Goal: Information Seeking & Learning: Learn about a topic

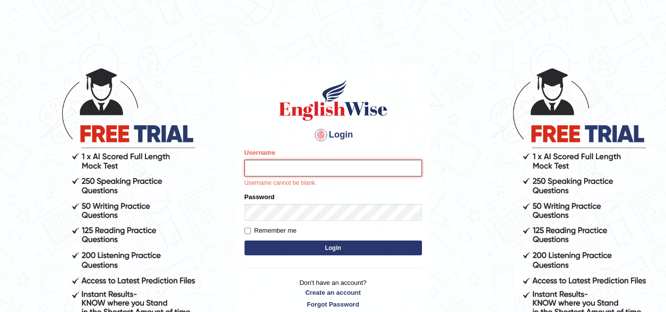
paste input "DeeDee"
type input "DeeDee"
click at [254, 220] on form "Please fix the following errors: Username DeeDee Username cannot be blank. Pass…" at bounding box center [334, 203] width 178 height 110
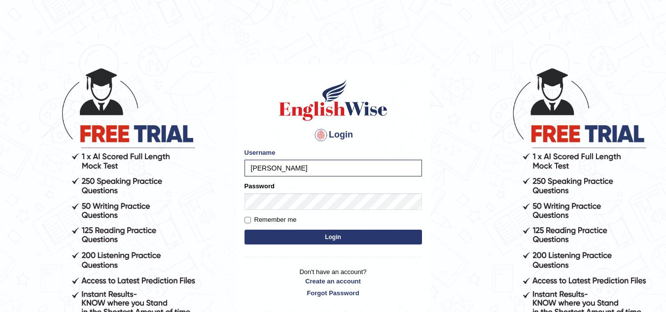
drag, startPoint x: 244, startPoint y: 200, endPoint x: 236, endPoint y: 161, distance: 39.7
click at [236, 161] on main "Login Please fix the following errors: Username DeeDee Password Remember me Log…" at bounding box center [333, 174] width 197 height 280
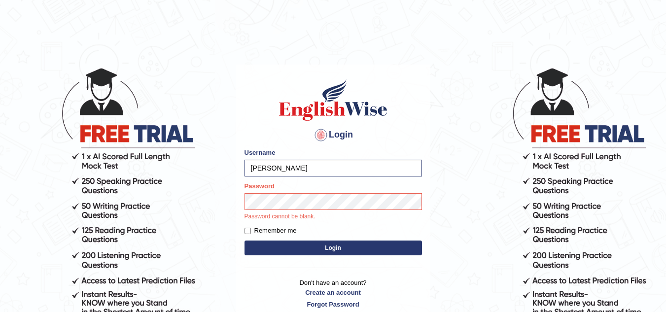
click at [334, 244] on button "Login" at bounding box center [334, 248] width 178 height 15
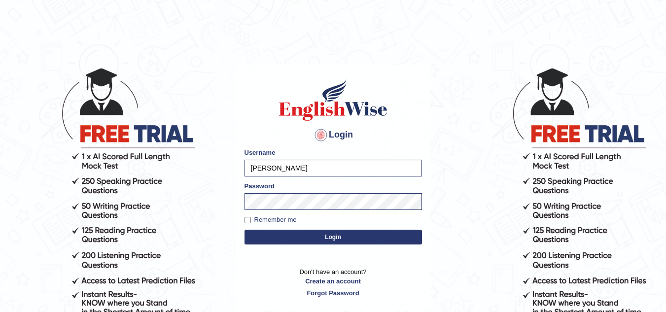
click at [331, 237] on button "Login" at bounding box center [334, 237] width 178 height 15
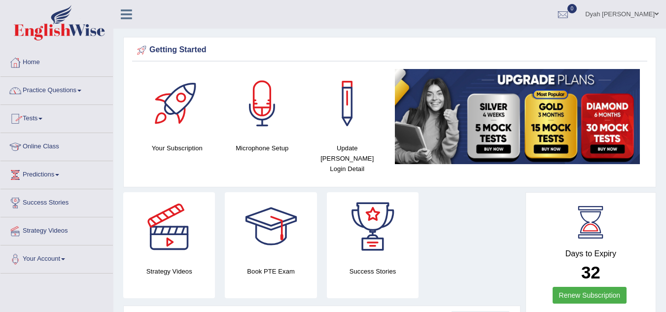
click at [45, 120] on link "Tests" at bounding box center [56, 117] width 112 height 25
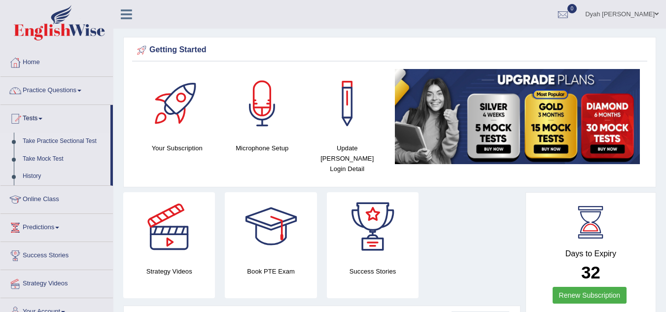
click at [56, 139] on link "Take Practice Sectional Test" at bounding box center [64, 142] width 92 height 18
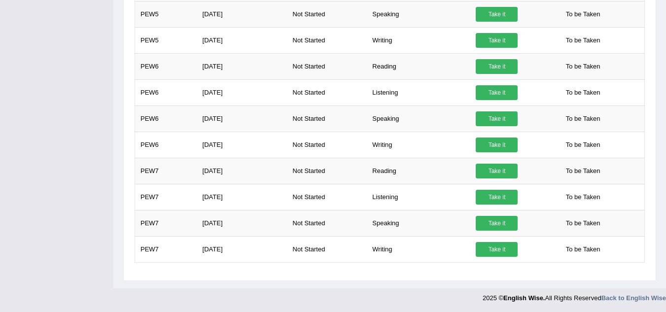
scroll to position [416, 0]
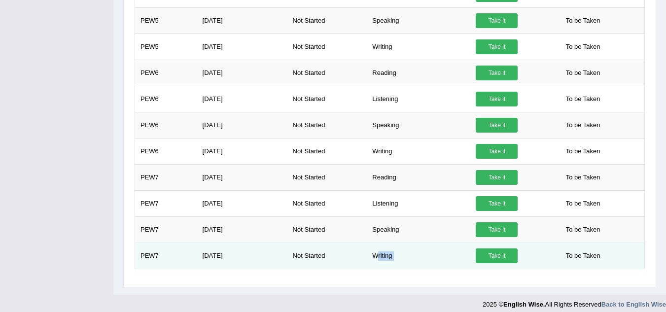
drag, startPoint x: 376, startPoint y: 263, endPoint x: 571, endPoint y: 241, distance: 196.0
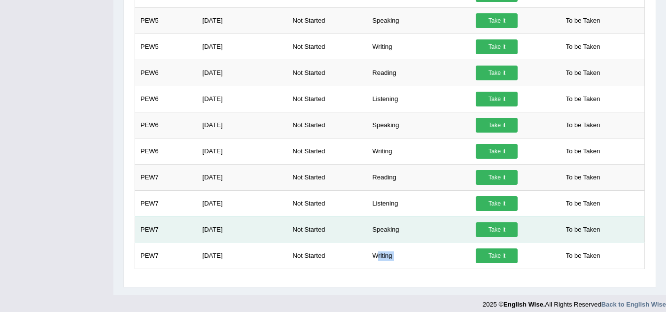
click at [533, 247] on tr "PEW7 Aug 2, 2025 Not Started Writing Take it To be Taken" at bounding box center [390, 256] width 510 height 26
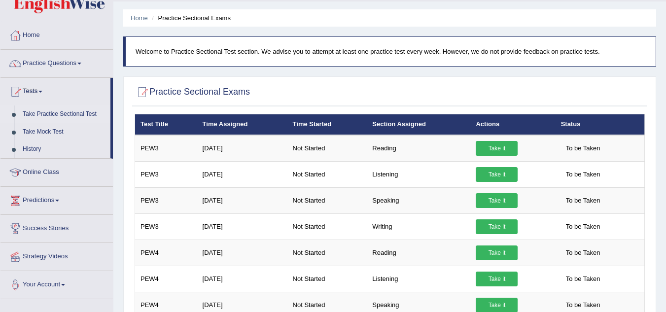
scroll to position [0, 0]
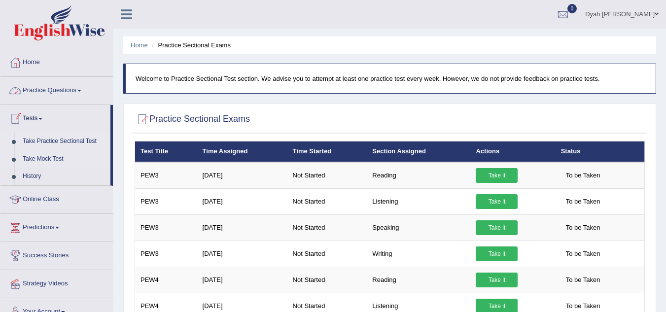
click at [33, 160] on link "Take Mock Test" at bounding box center [64, 159] width 92 height 18
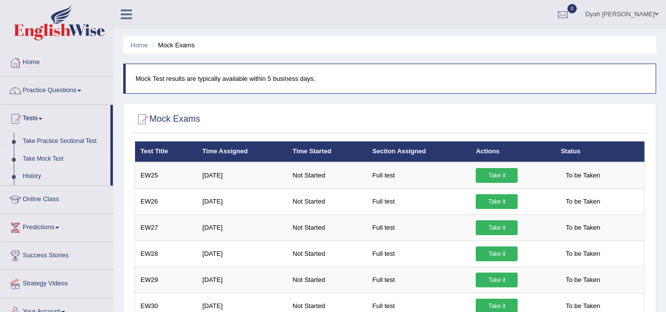
drag, startPoint x: 189, startPoint y: 117, endPoint x: 157, endPoint y: 117, distance: 32.5
click at [188, 117] on h2 "Mock Exams" at bounding box center [168, 119] width 66 height 15
click at [33, 174] on link "History" at bounding box center [64, 177] width 92 height 18
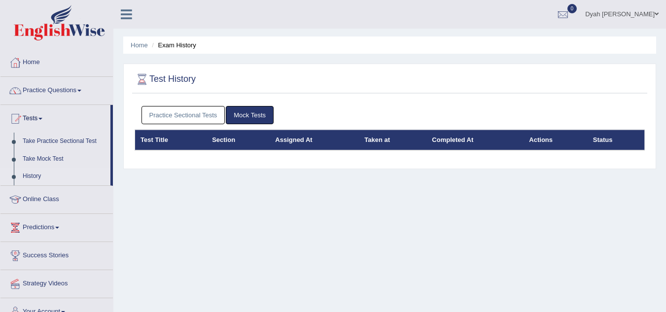
click at [195, 115] on link "Practice Sectional Tests" at bounding box center [184, 115] width 84 height 18
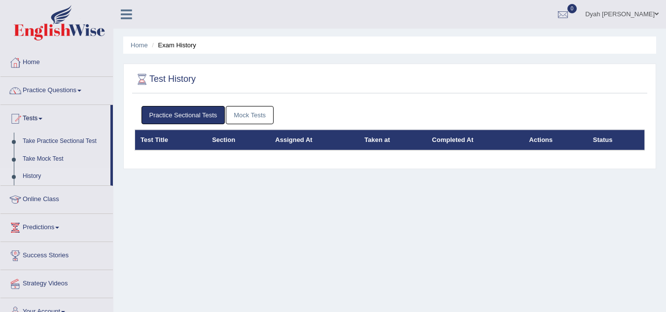
click at [243, 116] on link "Mock Tests" at bounding box center [250, 115] width 48 height 18
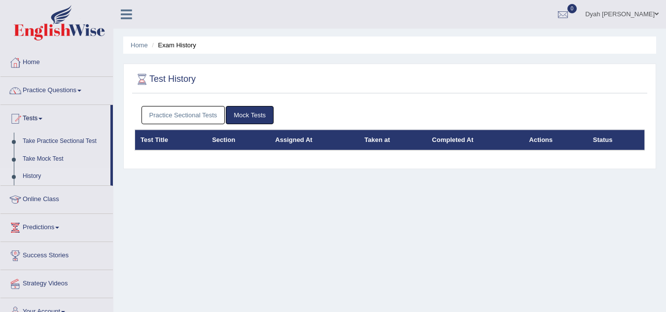
click at [179, 114] on link "Practice Sectional Tests" at bounding box center [184, 115] width 84 height 18
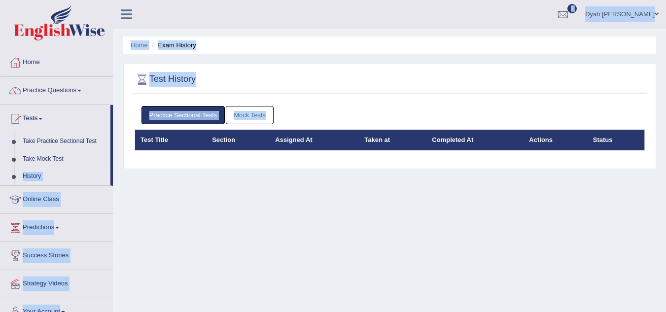
drag, startPoint x: 112, startPoint y: 164, endPoint x: 116, endPoint y: 181, distance: 17.2
click at [119, 177] on div "Toggle navigation Home Practice Questions Speaking Practice Read Aloud Repeat S…" at bounding box center [333, 256] width 666 height 513
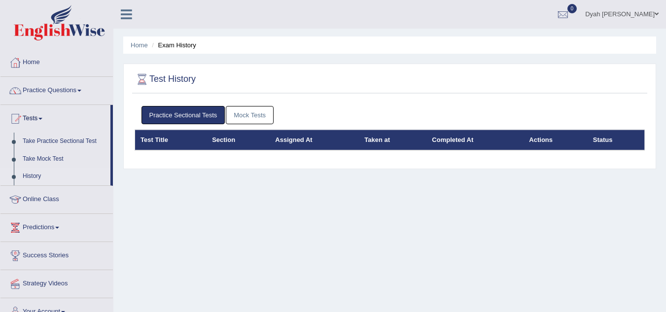
click at [188, 181] on div "Home Exam History Test History Practice Sectional Tests Mock Tests Test Title S…" at bounding box center [389, 246] width 553 height 493
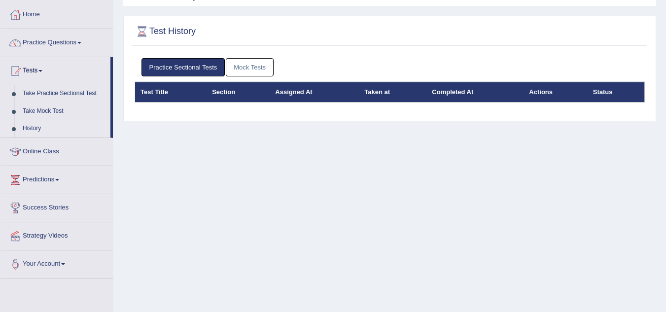
scroll to position [21, 0]
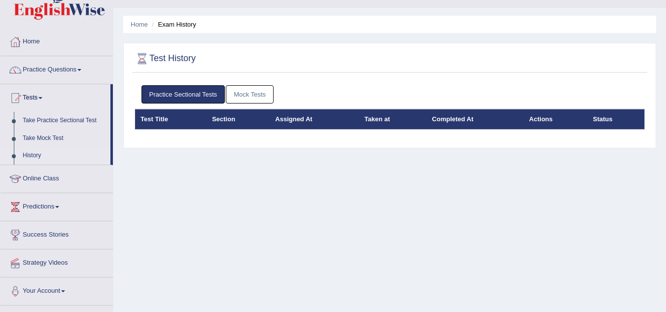
drag, startPoint x: 111, startPoint y: 152, endPoint x: 111, endPoint y: 157, distance: 5.4
click at [111, 156] on li "Tests Take Practice Sectional Test Take Mock Test History" at bounding box center [56, 124] width 112 height 81
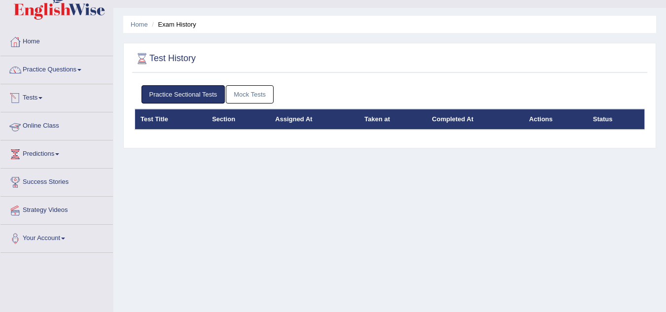
click at [36, 99] on link "Tests" at bounding box center [56, 96] width 112 height 25
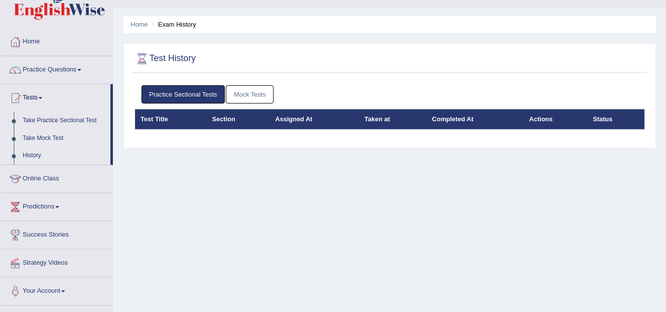
click at [30, 146] on ul "Take Practice Sectional Test Take Mock Test History" at bounding box center [55, 138] width 110 height 53
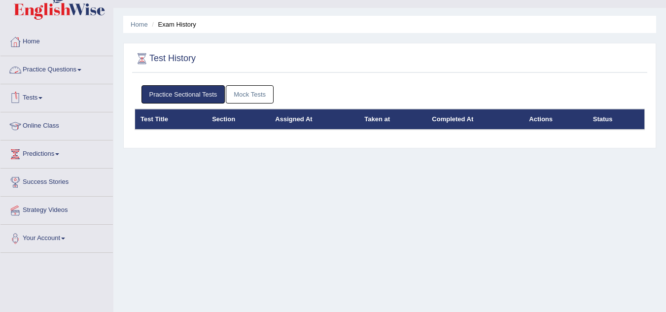
drag, startPoint x: 165, startPoint y: 57, endPoint x: 142, endPoint y: 68, distance: 25.4
click at [156, 63] on h2 "Test History" at bounding box center [165, 58] width 61 height 15
click at [83, 71] on link "Practice Questions" at bounding box center [56, 68] width 112 height 25
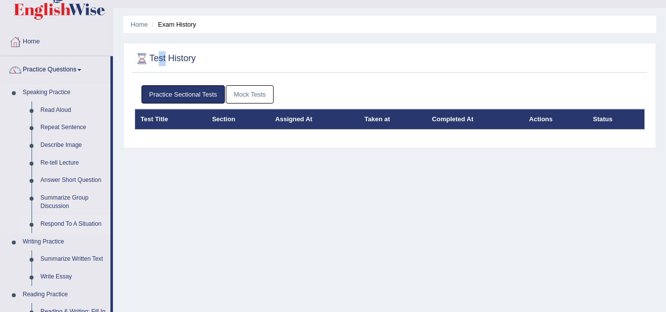
click at [64, 224] on link "Respond To A Situation" at bounding box center [73, 224] width 74 height 18
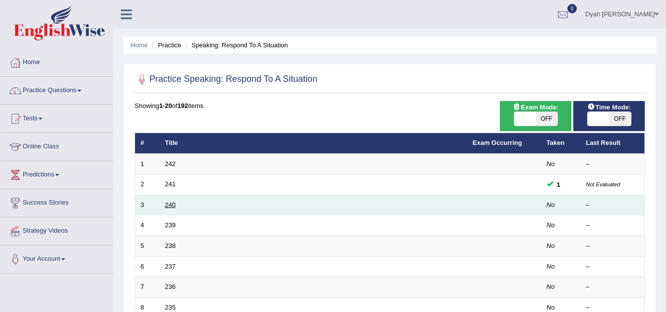
click at [174, 207] on link "240" at bounding box center [170, 204] width 11 height 7
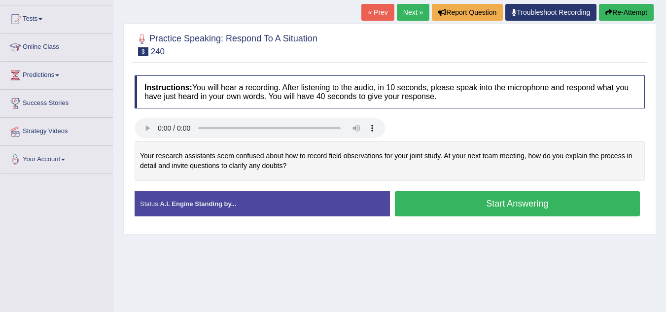
scroll to position [114, 0]
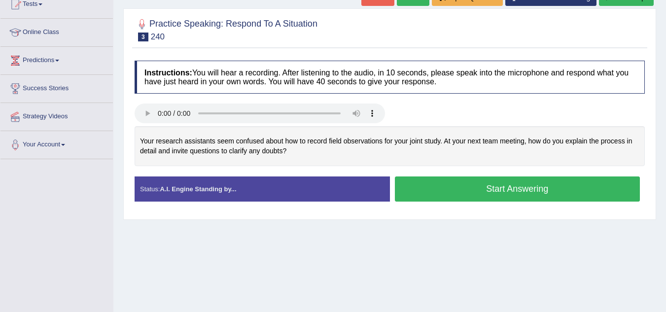
click at [224, 190] on strong "A.I. Engine Standing by..." at bounding box center [198, 188] width 76 height 7
click at [510, 191] on button "Start Answering" at bounding box center [518, 189] width 246 height 25
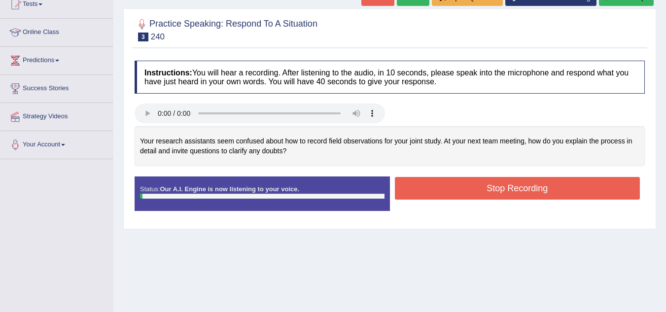
click at [496, 187] on button "Stop Recording" at bounding box center [518, 188] width 246 height 23
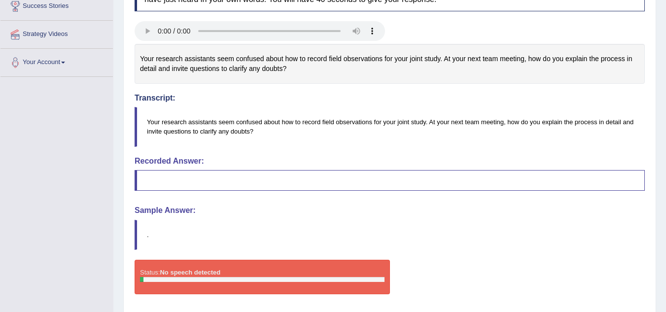
scroll to position [195, 0]
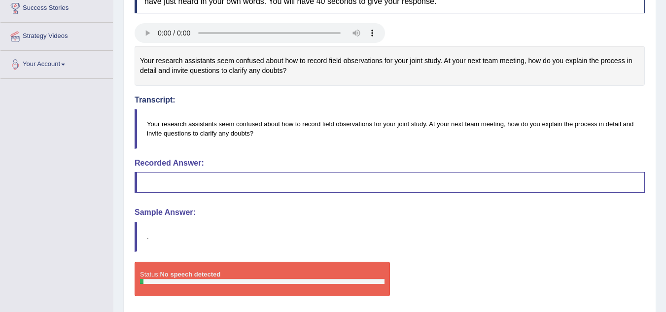
click at [287, 181] on blockquote at bounding box center [390, 182] width 510 height 21
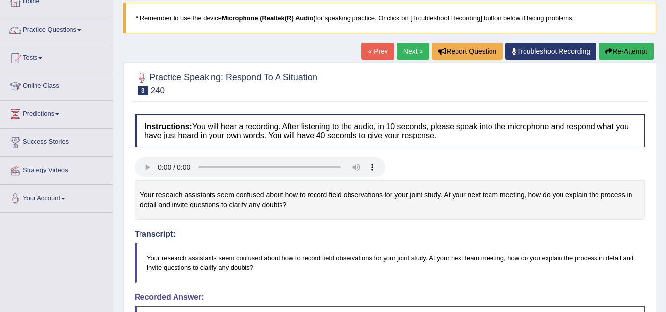
scroll to position [58, 0]
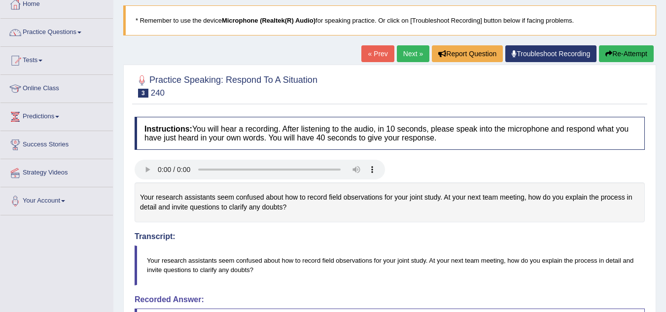
drag, startPoint x: 666, startPoint y: 91, endPoint x: 640, endPoint y: 127, distance: 44.9
click at [666, 149] on html "Toggle navigation Home Practice Questions Speaking Practice Read Aloud Repeat S…" at bounding box center [333, 98] width 666 height 312
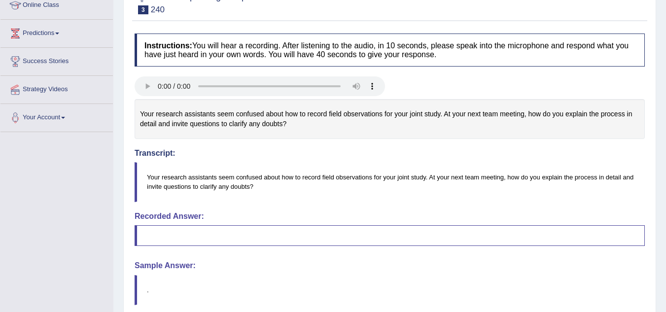
scroll to position [101, 0]
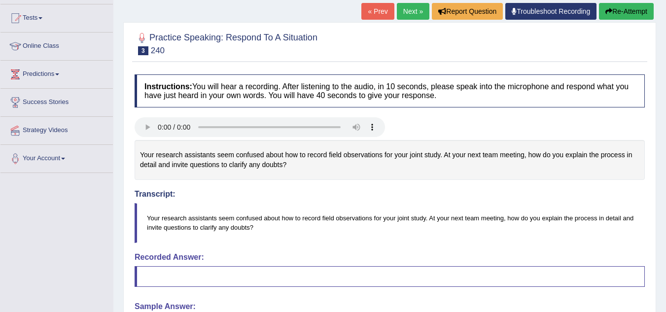
click at [617, 8] on button "Re-Attempt" at bounding box center [626, 11] width 55 height 17
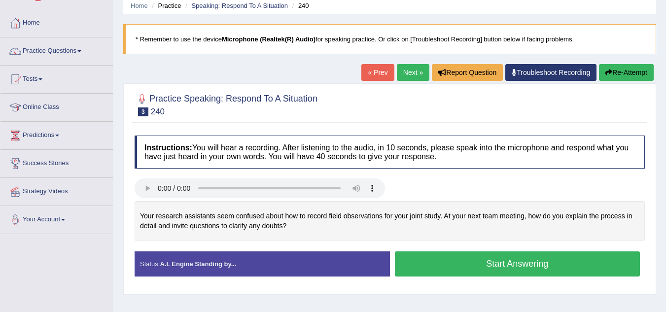
scroll to position [43, 0]
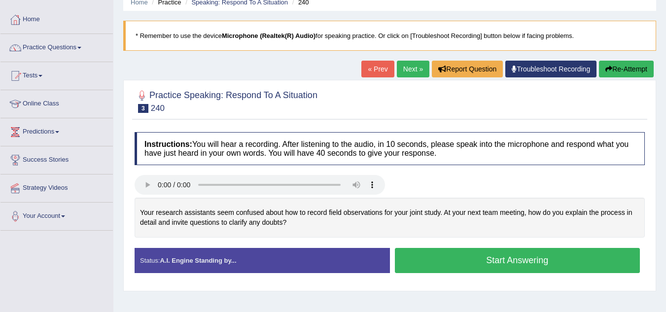
click at [402, 69] on link "Next »" at bounding box center [413, 69] width 33 height 17
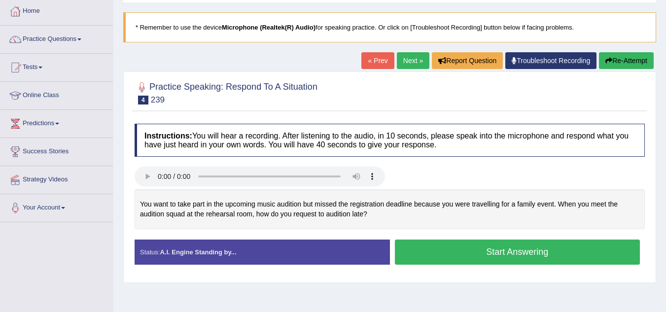
scroll to position [63, 0]
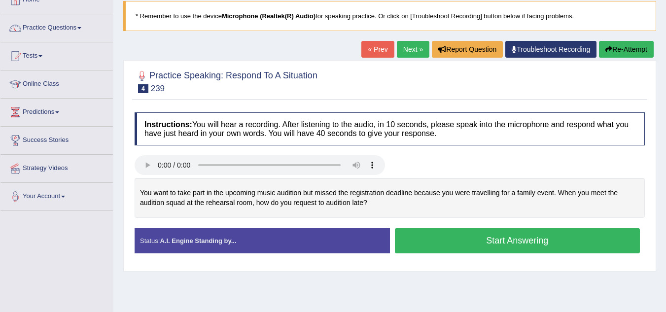
drag, startPoint x: 549, startPoint y: 241, endPoint x: 550, endPoint y: 247, distance: 6.0
click at [551, 241] on button "Start Answering" at bounding box center [518, 240] width 246 height 25
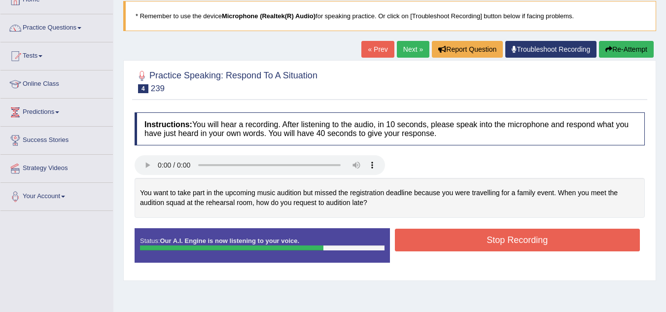
click at [526, 240] on button "Stop Recording" at bounding box center [518, 240] width 246 height 23
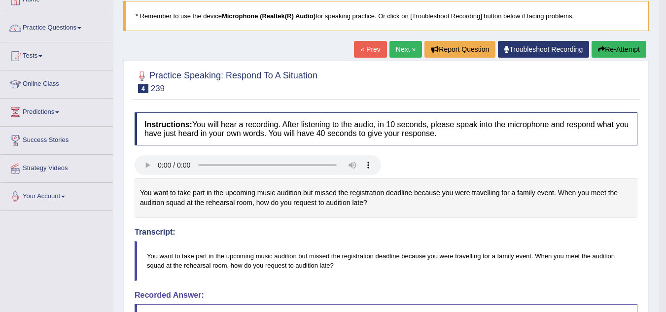
drag, startPoint x: 673, startPoint y: 190, endPoint x: 671, endPoint y: 201, distance: 11.5
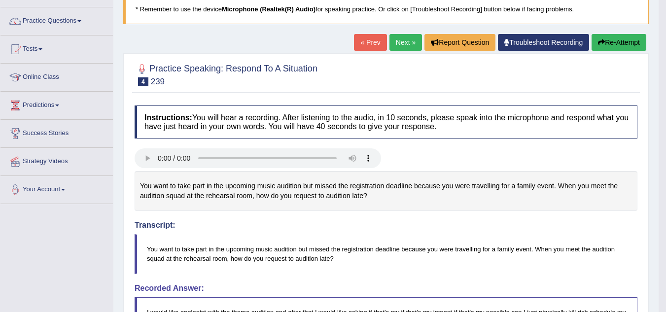
scroll to position [66, 0]
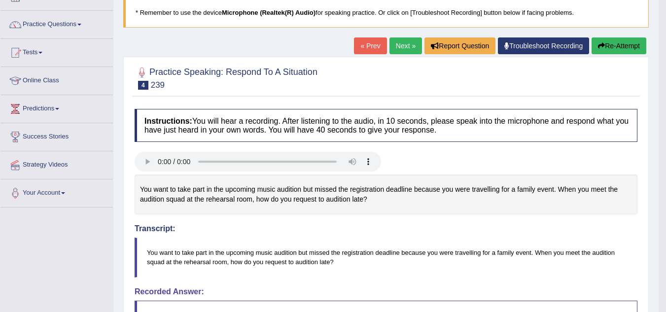
click at [605, 45] on button "Re-Attempt" at bounding box center [619, 45] width 55 height 17
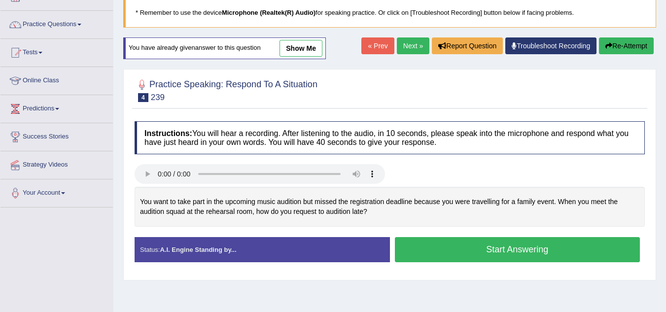
click at [553, 247] on button "Start Answering" at bounding box center [518, 249] width 246 height 25
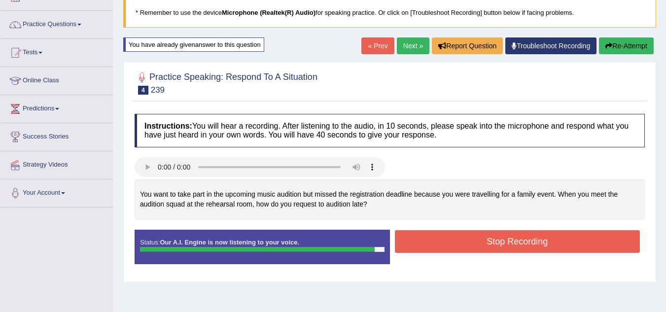
click at [530, 243] on button "Stop Recording" at bounding box center [518, 241] width 246 height 23
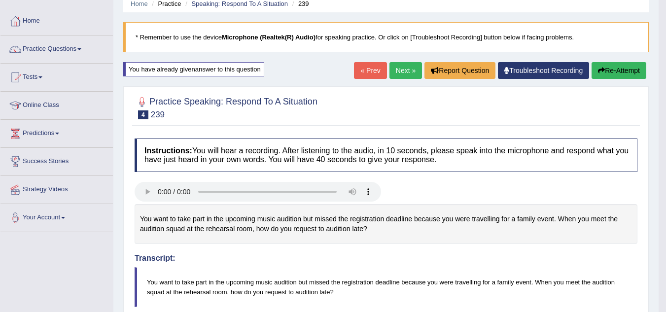
scroll to position [40, 0]
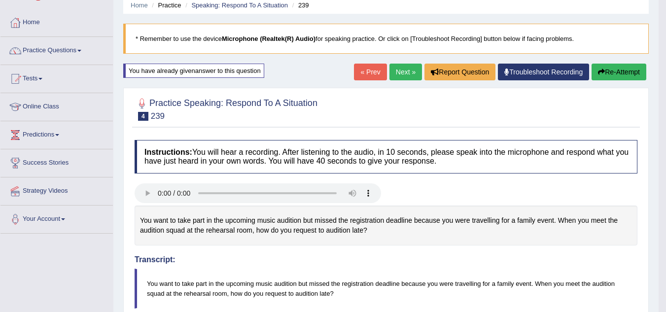
click at [603, 75] on button "Re-Attempt" at bounding box center [619, 72] width 55 height 17
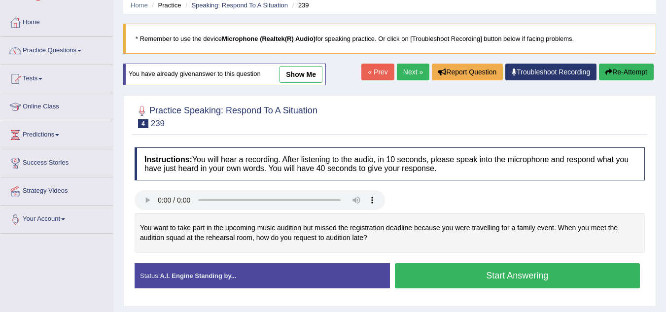
drag, startPoint x: 517, startPoint y: 279, endPoint x: 522, endPoint y: 274, distance: 7.3
click at [522, 273] on button "Start Answering" at bounding box center [518, 275] width 246 height 25
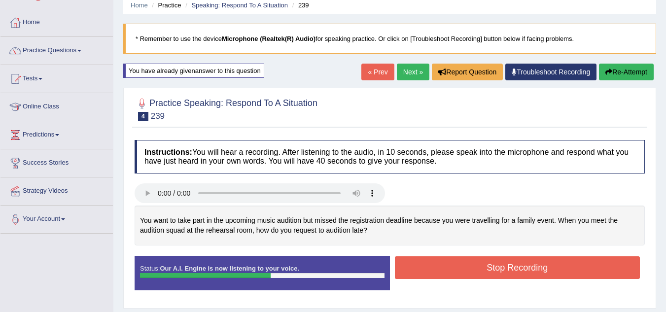
click at [467, 271] on button "Stop Recording" at bounding box center [518, 267] width 246 height 23
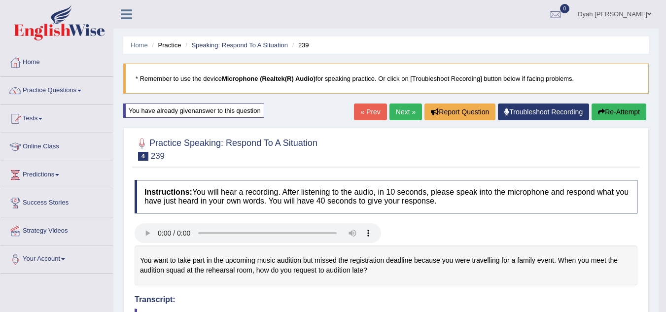
drag, startPoint x: 673, startPoint y: 52, endPoint x: 647, endPoint y: 52, distance: 26.1
click at [647, 52] on html "Toggle navigation Home Practice Questions Speaking Practice Read Aloud Repeat S…" at bounding box center [333, 156] width 666 height 312
click at [401, 109] on link "Next »" at bounding box center [406, 112] width 33 height 17
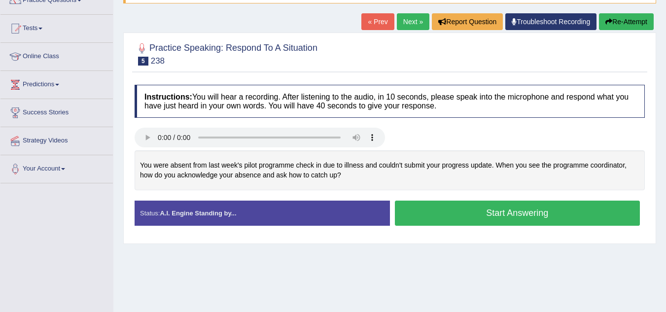
scroll to position [89, 0]
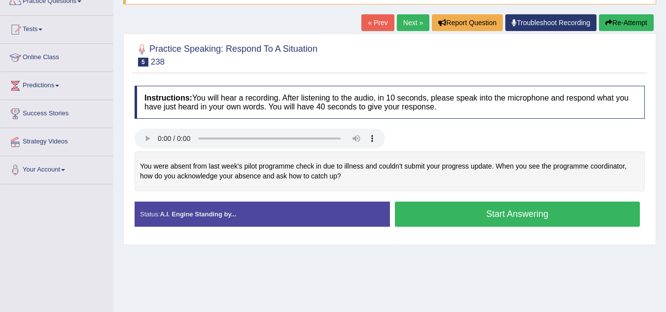
click at [535, 218] on button "Start Answering" at bounding box center [518, 214] width 246 height 25
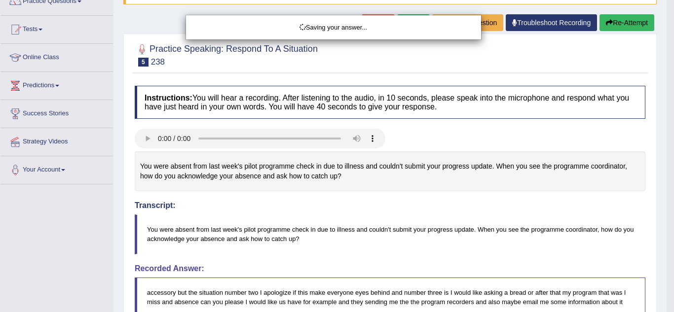
drag, startPoint x: 658, startPoint y: 120, endPoint x: 643, endPoint y: 122, distance: 14.5
click at [646, 121] on div "Saving your answer..." at bounding box center [337, 156] width 674 height 312
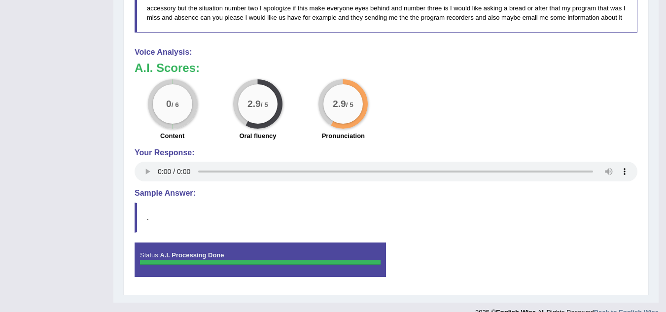
scroll to position [389, 0]
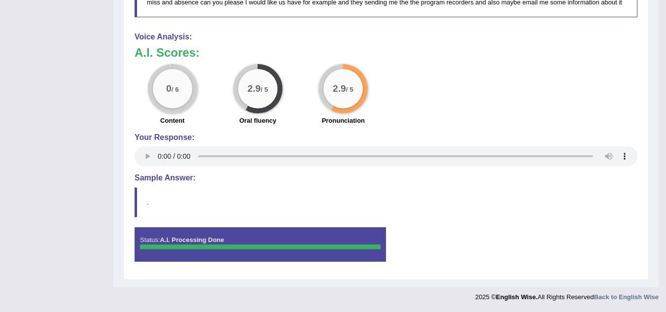
drag, startPoint x: 339, startPoint y: 232, endPoint x: 339, endPoint y: 244, distance: 11.3
click at [340, 235] on div "Status: A.I. Processing Done" at bounding box center [260, 244] width 251 height 35
click at [341, 245] on div at bounding box center [260, 247] width 241 height 5
drag, startPoint x: 342, startPoint y: 243, endPoint x: 349, endPoint y: 241, distance: 7.3
click at [348, 241] on div "Status: A.I. Processing Done" at bounding box center [260, 244] width 251 height 35
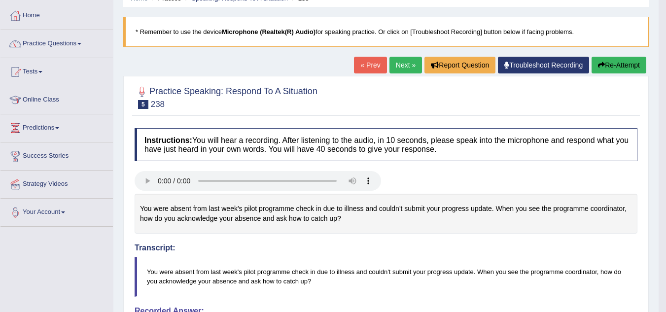
scroll to position [20, 0]
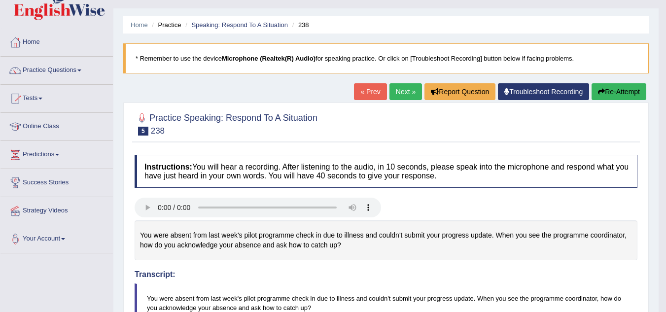
click at [621, 94] on button "Re-Attempt" at bounding box center [619, 91] width 55 height 17
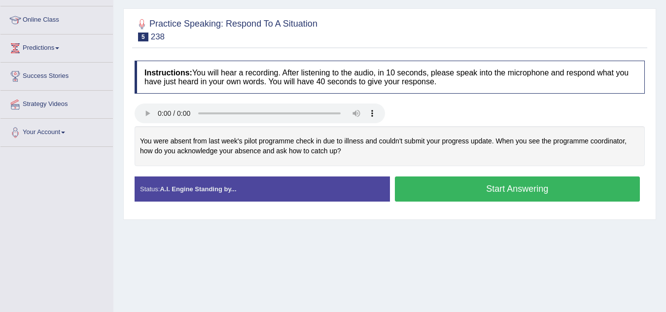
scroll to position [138, 0]
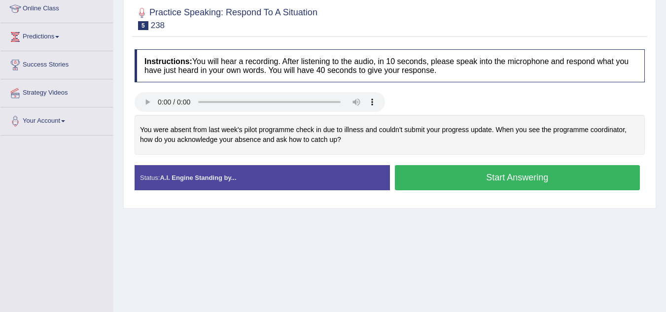
click at [527, 166] on button "Start Answering" at bounding box center [518, 177] width 246 height 25
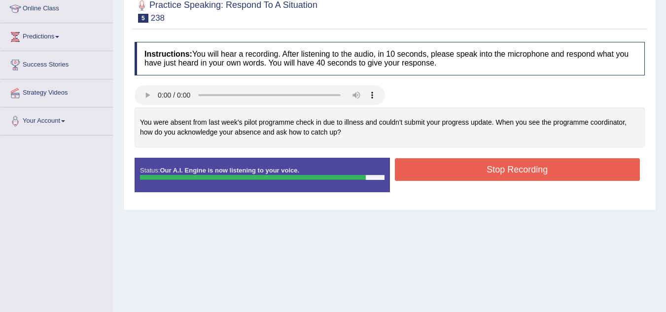
click at [484, 174] on button "Stop Recording" at bounding box center [518, 169] width 246 height 23
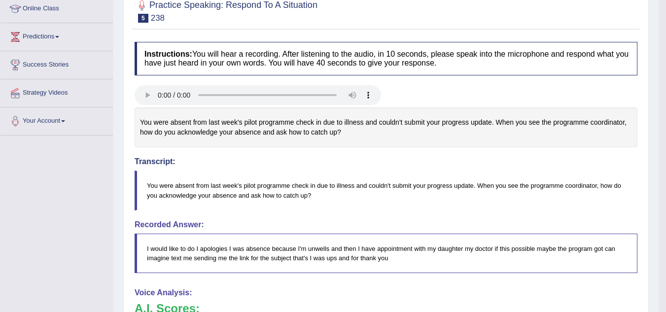
drag, startPoint x: 673, startPoint y: 183, endPoint x: 543, endPoint y: 200, distance: 131.3
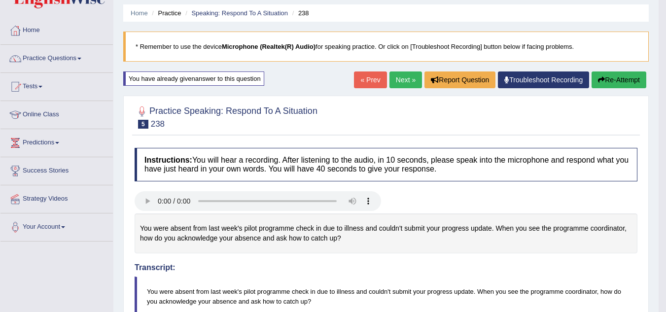
scroll to position [0, 0]
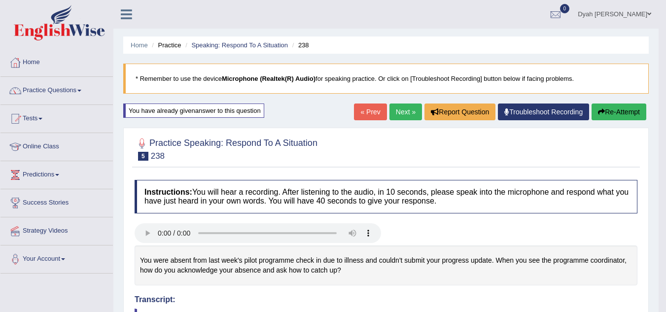
click at [406, 107] on link "Next »" at bounding box center [406, 112] width 33 height 17
